Goal: Obtain resource: Download file/media

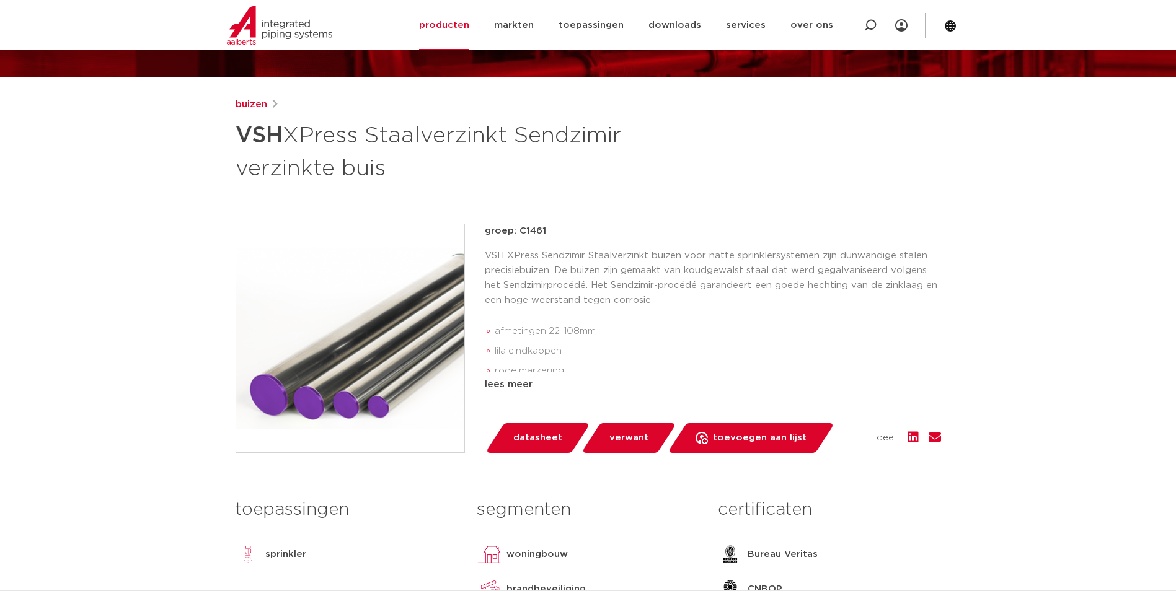
scroll to position [124, 0]
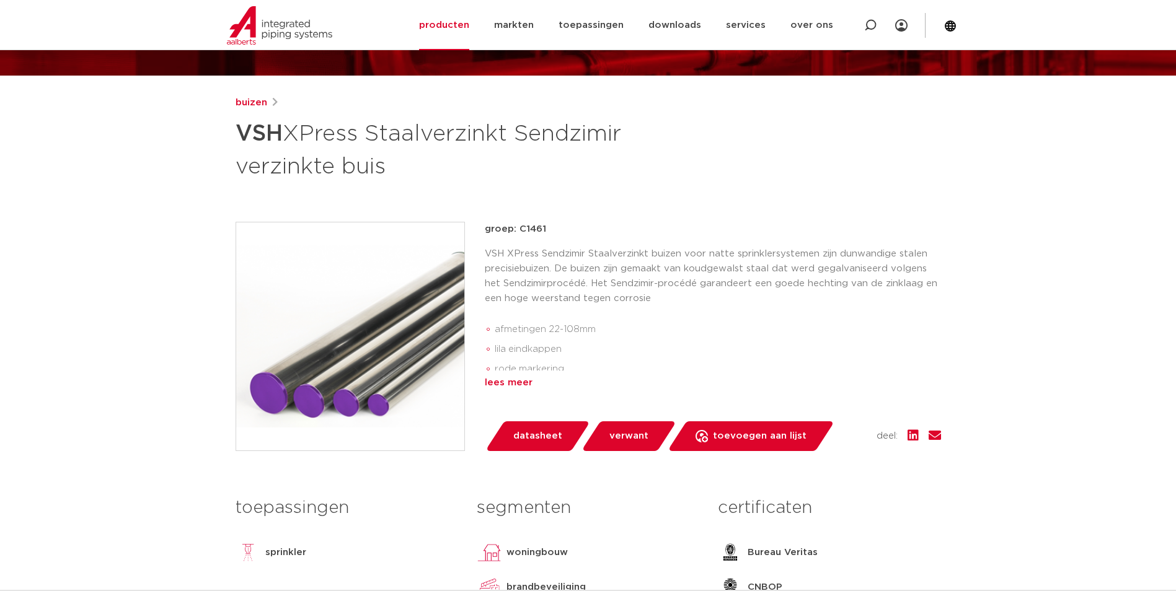
click at [517, 379] on div "lees meer" at bounding box center [713, 383] width 456 height 15
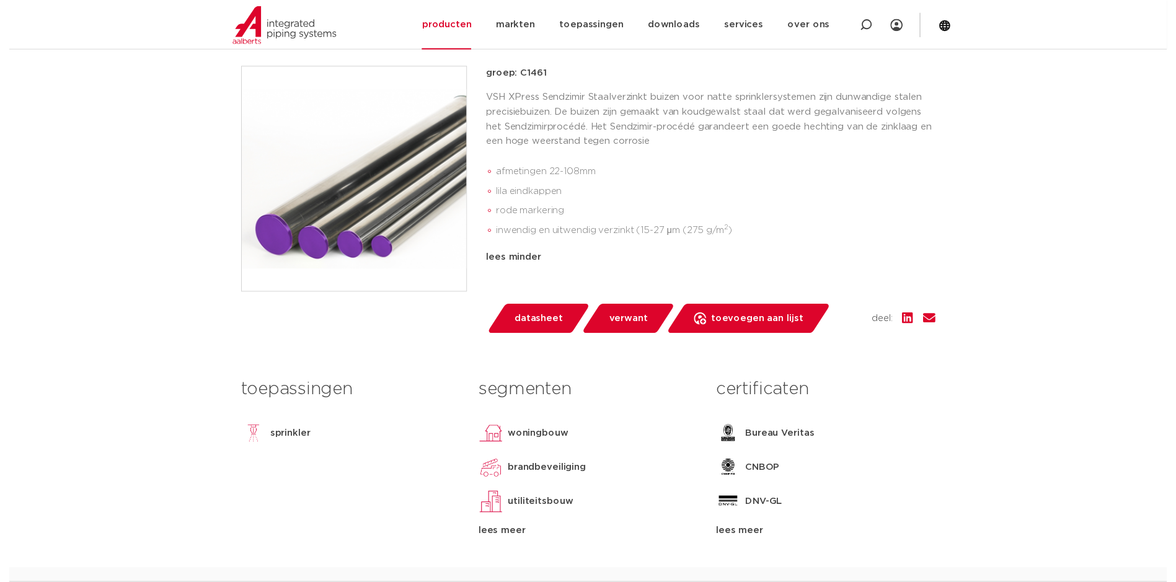
scroll to position [310, 0]
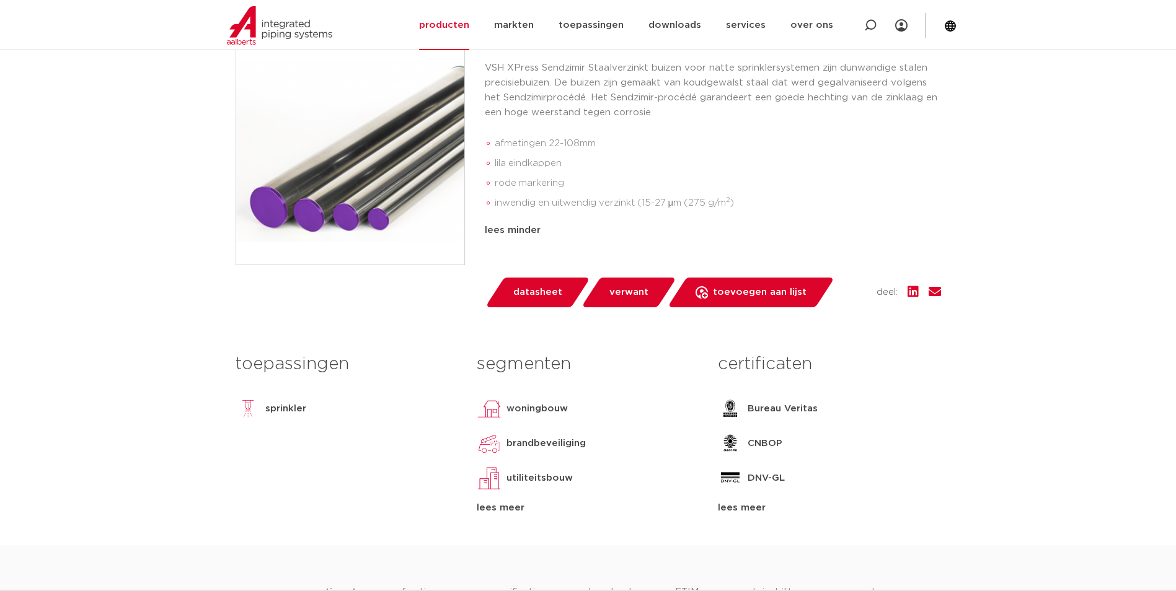
click at [537, 286] on span "datasheet" at bounding box center [537, 293] width 49 height 20
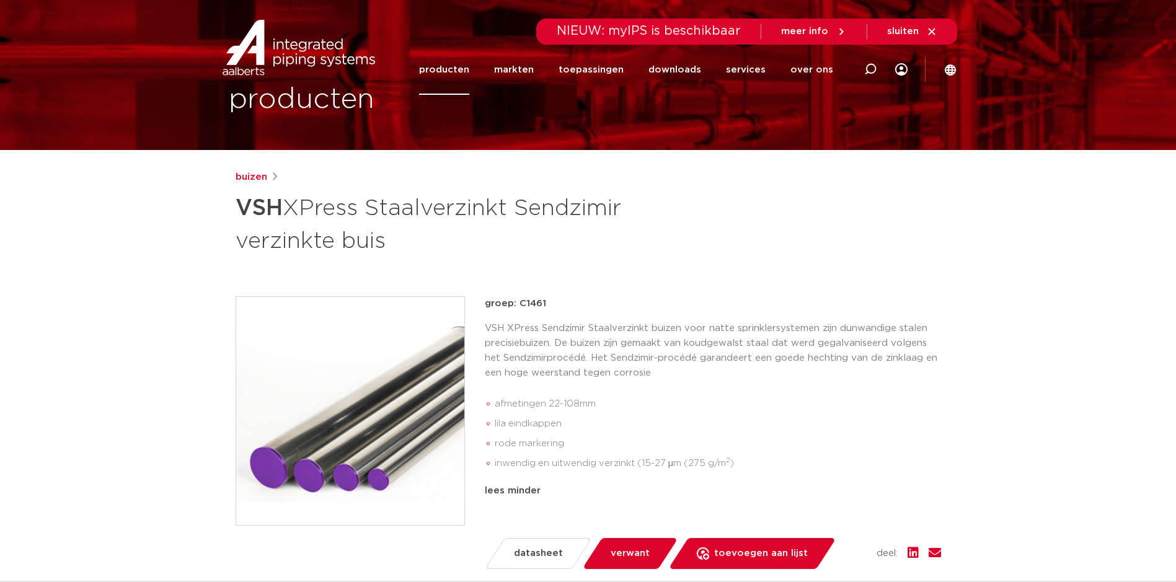
scroll to position [0, 0]
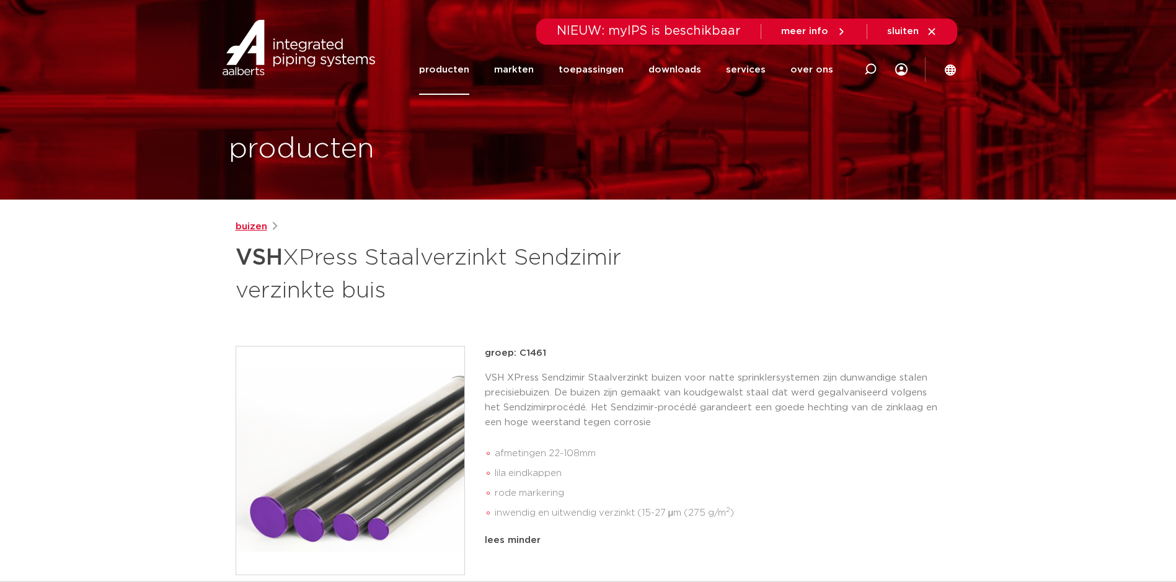
click at [251, 226] on link "buizen" at bounding box center [251, 226] width 32 height 15
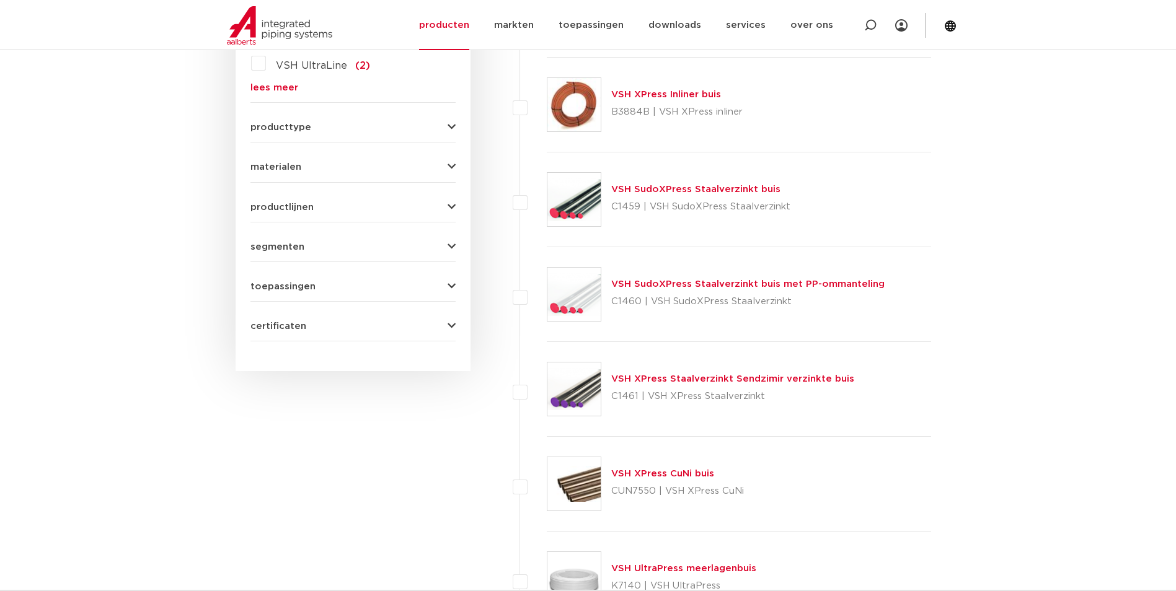
scroll to position [434, 0]
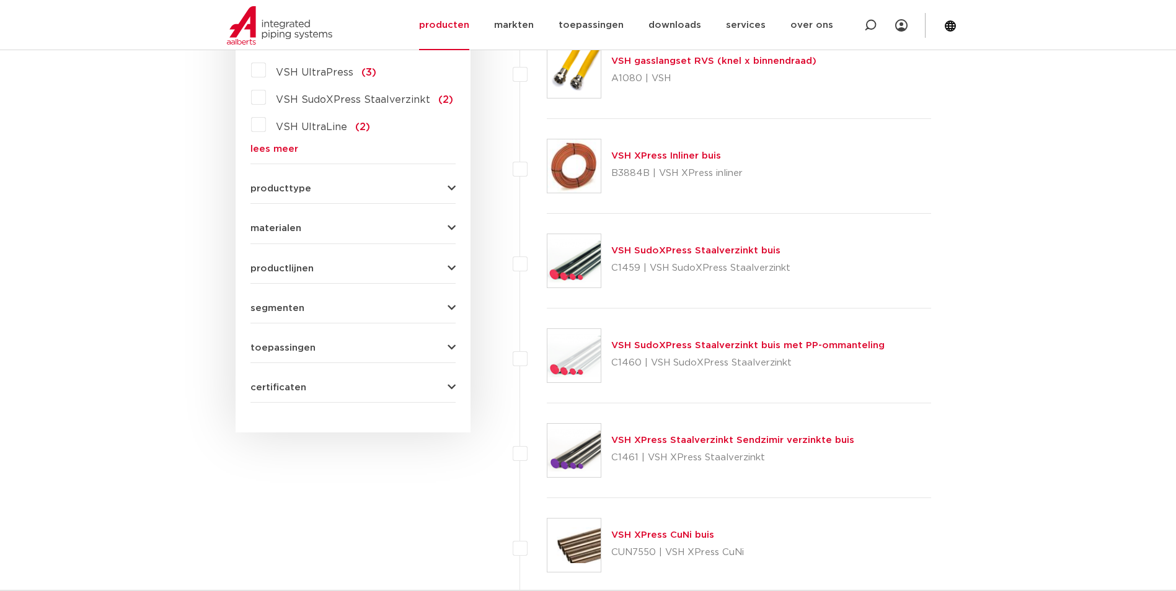
click at [629, 252] on link "VSH SudoXPress Staalverzinkt buis" at bounding box center [695, 250] width 169 height 9
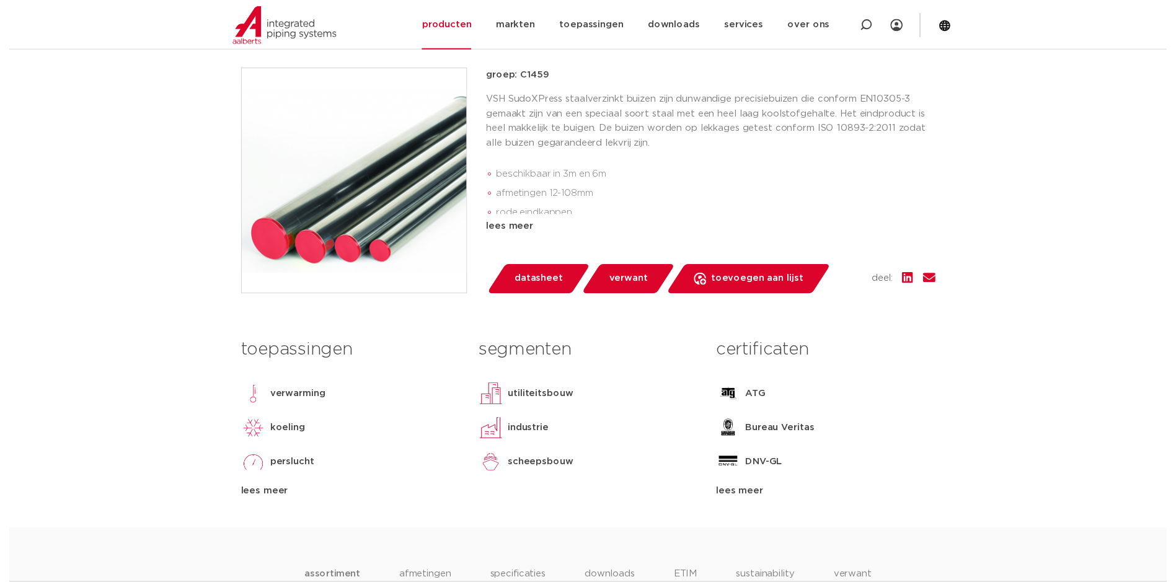
scroll to position [248, 0]
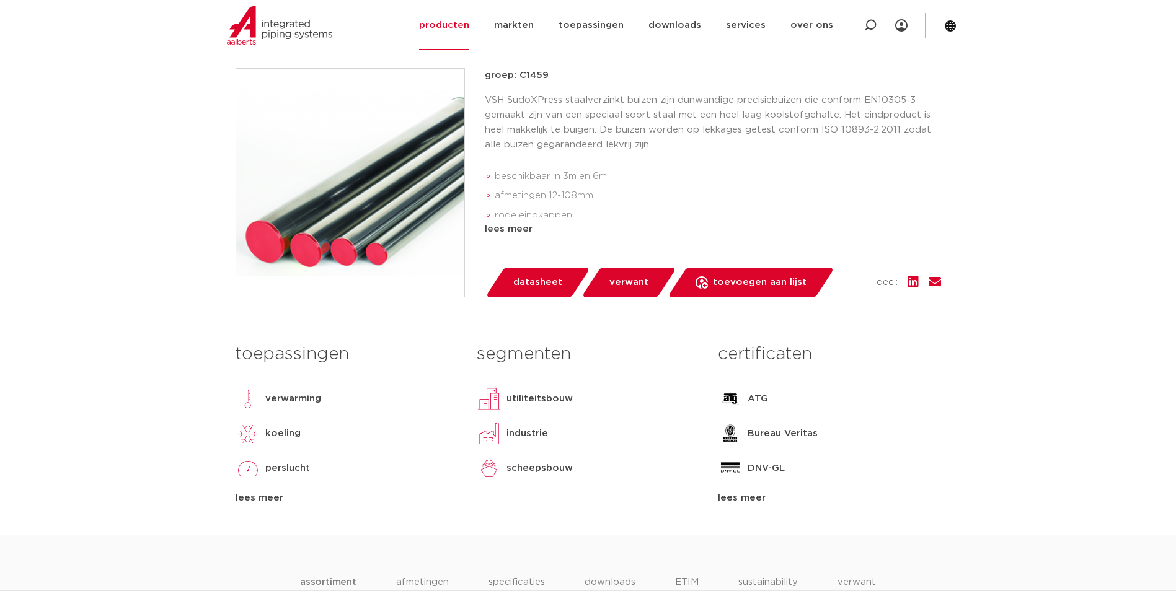
click at [539, 279] on span "datasheet" at bounding box center [537, 283] width 49 height 20
